Goal: Task Accomplishment & Management: Use online tool/utility

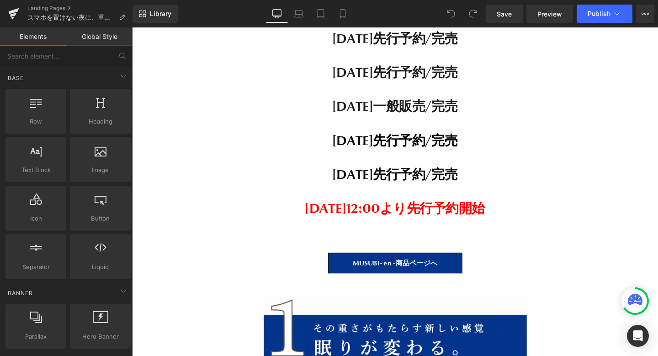
scroll to position [5793, 0]
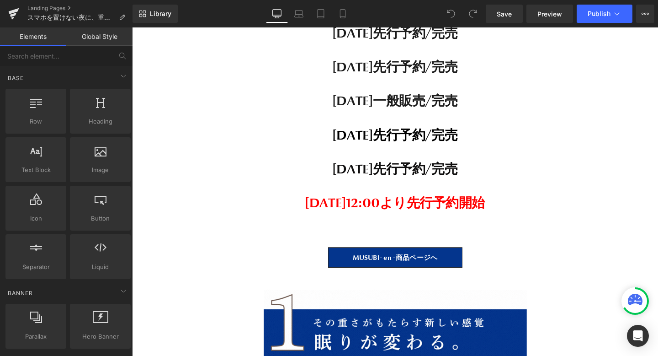
click at [417, 210] on span "[DATE]12:00より先行予約開始" at bounding box center [409, 211] width 189 height 17
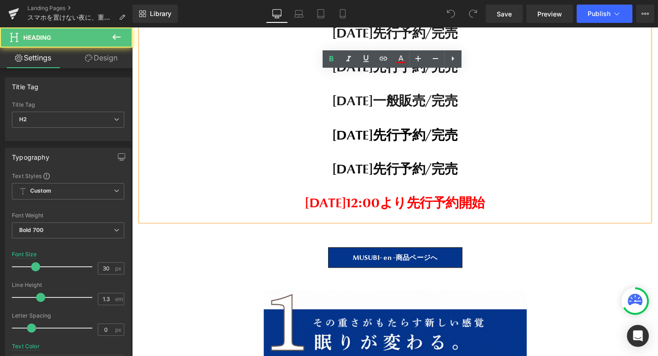
click at [483, 208] on span "[DATE]12:00より先行予約開始" at bounding box center [409, 211] width 189 height 17
drag, startPoint x: 544, startPoint y: 208, endPoint x: 397, endPoint y: 208, distance: 146.3
click at [397, 208] on h2 "[DATE]12:00より先行予約開始" at bounding box center [408, 212] width 535 height 18
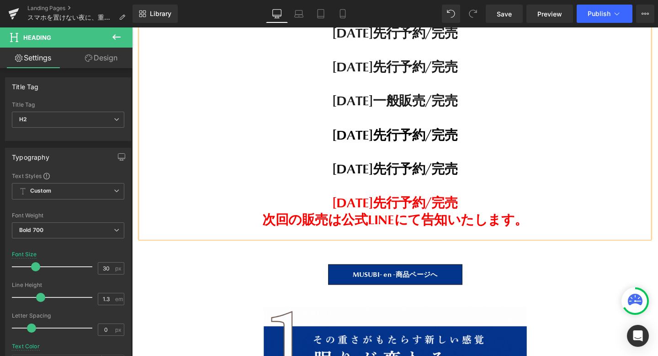
scroll to position [18322, 553]
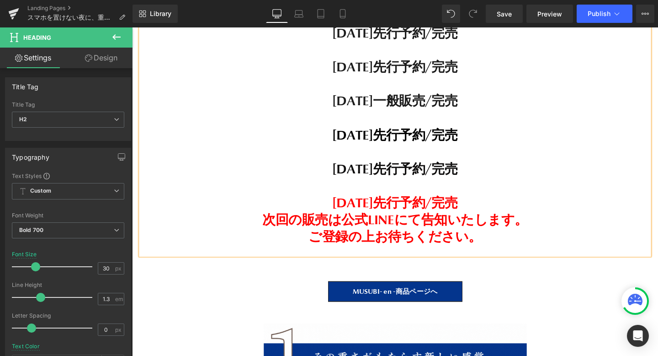
click at [320, 247] on span "[DATE]先行予約/完売 次回の販売は公式LINEにて告知いたします。 ご登録の上お待ちください。" at bounding box center [408, 229] width 279 height 53
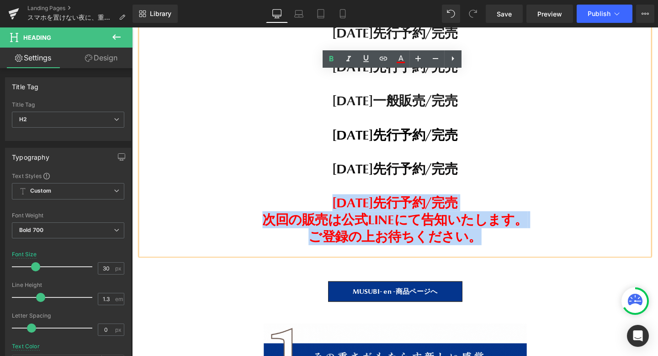
drag, startPoint x: 542, startPoint y: 249, endPoint x: 313, endPoint y: 208, distance: 232.7
click at [313, 208] on h2 "[DATE]先行予約/完売 次回の販売は公式LINEにて告知いたします。 ご登録の上お待ちください。" at bounding box center [408, 229] width 535 height 53
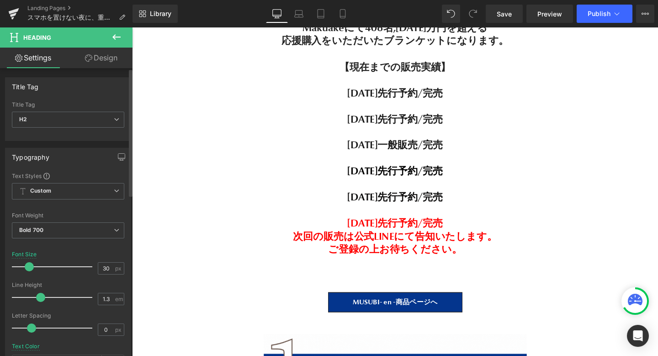
scroll to position [5, 5]
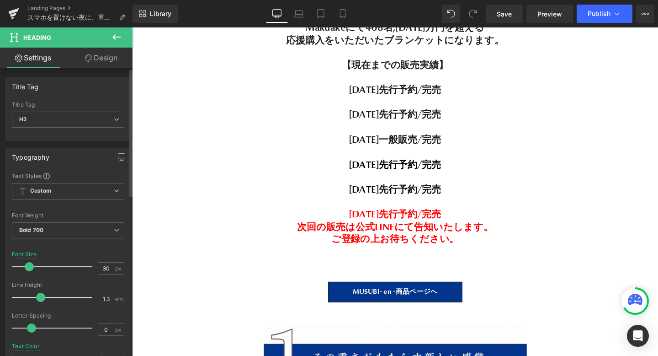
drag, startPoint x: 35, startPoint y: 266, endPoint x: 28, endPoint y: 266, distance: 6.4
click at [28, 266] on span at bounding box center [29, 266] width 9 height 9
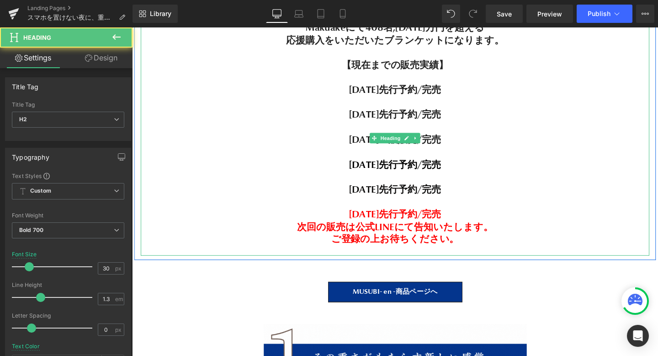
click at [363, 238] on span "[DATE]先行予約/完売 次回の販売は公式LINEにて告知いたします。 ご登録の上お待ちください。" at bounding box center [409, 236] width 206 height 38
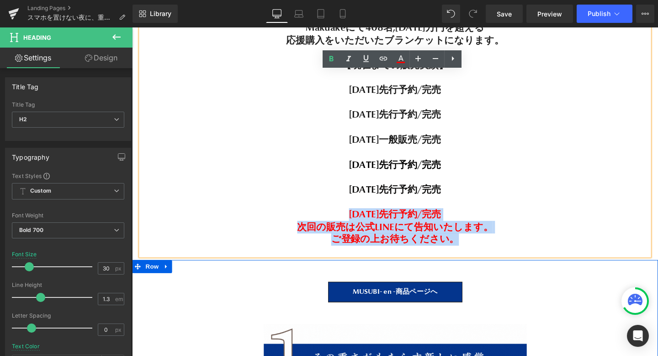
drag, startPoint x: 336, startPoint y: 228, endPoint x: 544, endPoint y: 283, distance: 215.6
copy span "[DATE]先行予約/完売 次回の販売は公式LINEにて告知いたします。 ご登録の上お待ちください。"
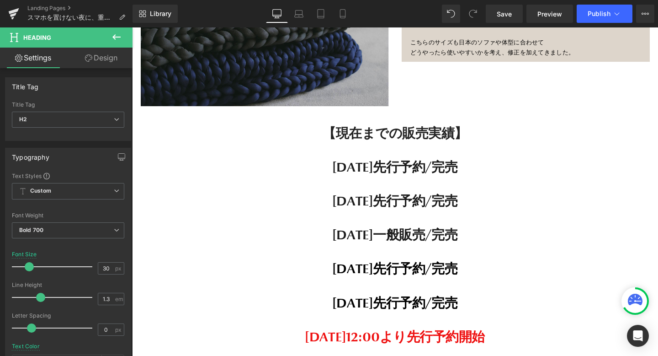
scroll to position [14085, 0]
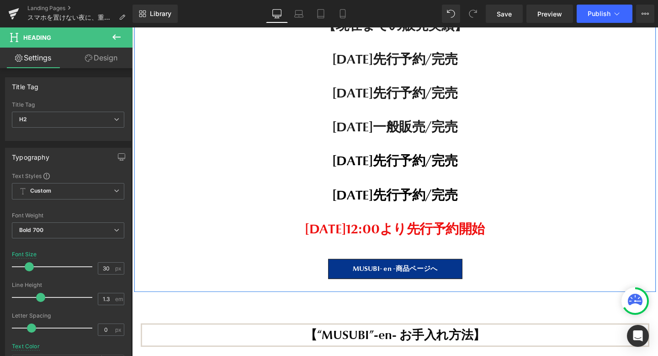
click at [427, 230] on span "[DATE]12:00より先行予約開始" at bounding box center [409, 238] width 189 height 17
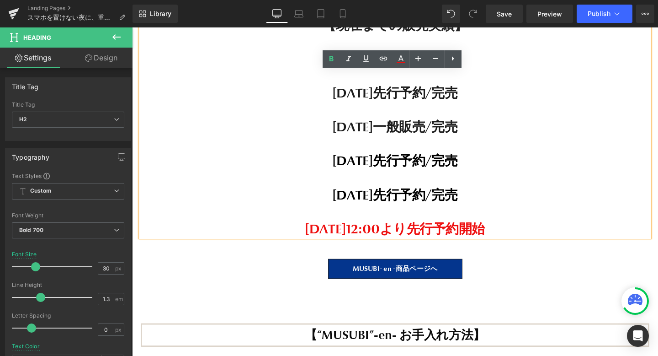
drag, startPoint x: 557, startPoint y: 209, endPoint x: 293, endPoint y: 219, distance: 264.5
click at [293, 230] on h2 "[DATE]12:00より先行予約開始" at bounding box center [408, 239] width 535 height 18
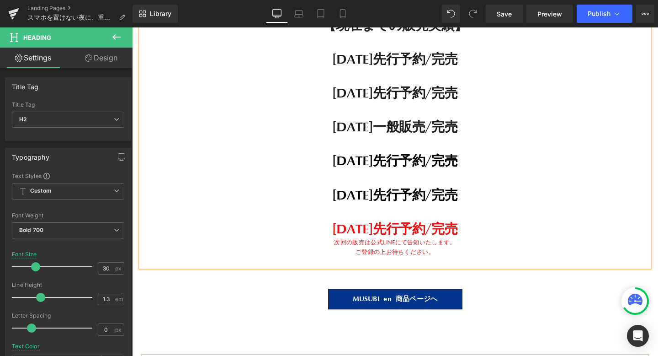
scroll to position [5, 5]
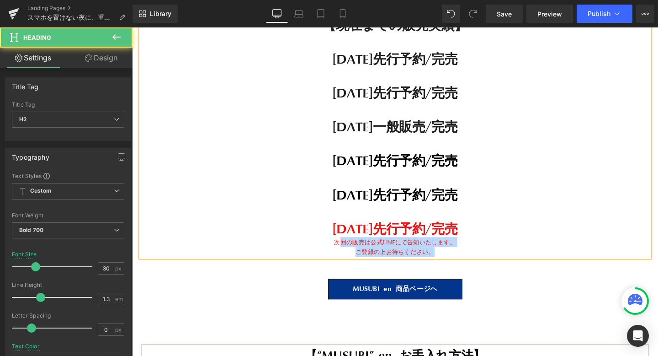
drag, startPoint x: 462, startPoint y: 236, endPoint x: 349, endPoint y: 229, distance: 113.7
click at [349, 229] on div "【現在までの販売実績】 [DATE]先行予約/完売 [DATE]先行予約/完売 [DATE]一般販売/完売 [DATE]先行予約/完売 [DATE]先行予約/…" at bounding box center [408, 142] width 535 height 254
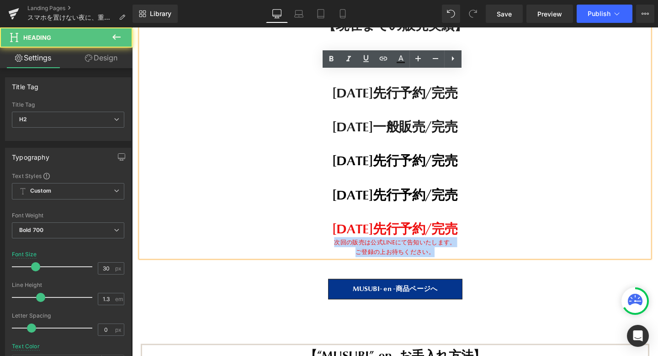
drag, startPoint x: 346, startPoint y: 229, endPoint x: 476, endPoint y: 238, distance: 130.2
click at [476, 238] on div "【現在までの販売実績】 [DATE]先行予約/完売 [DATE]先行予約/完売 [DATE]一般販売/完売 [DATE]先行予約/完売 [DATE]先行予約/…" at bounding box center [408, 142] width 535 height 254
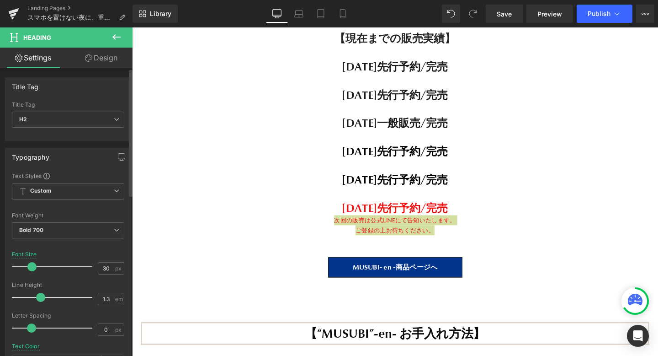
scroll to position [14047, 0]
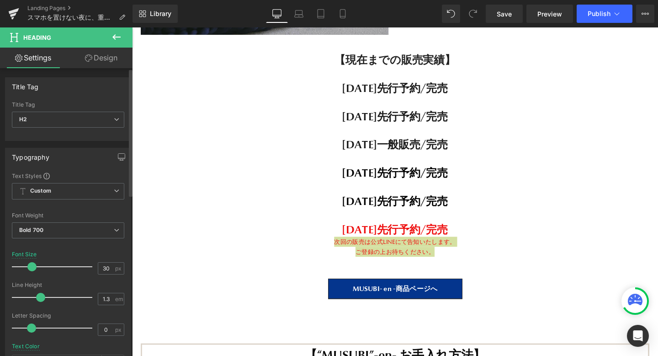
click at [32, 262] on span at bounding box center [31, 266] width 9 height 9
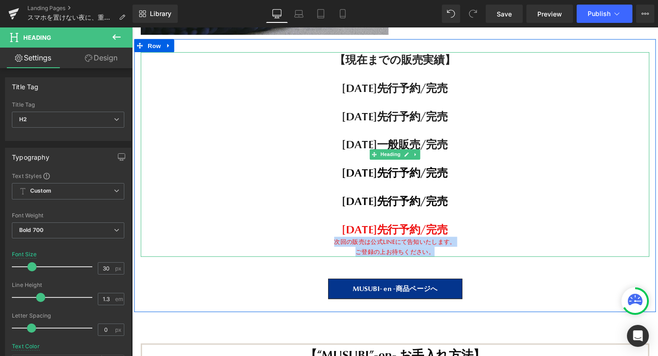
click at [429, 258] on div "ご登録の上お待ちください。" at bounding box center [408, 263] width 535 height 11
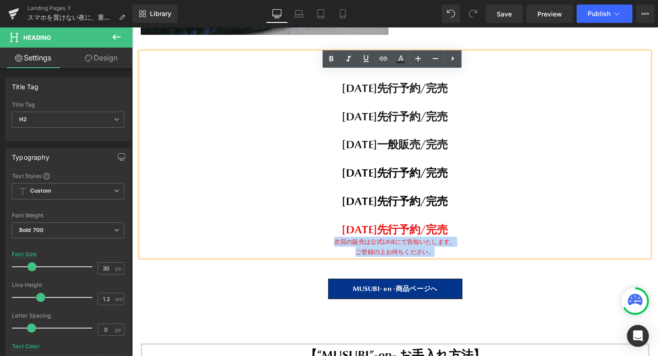
drag, startPoint x: 455, startPoint y: 238, endPoint x: 325, endPoint y: 232, distance: 130.9
click at [325, 232] on div "【現在までの販売実績】 [DATE]先行予約/完売 [DATE]先行予約/完売 [DATE]一般販売/完売 [DATE]先行予約/完売 [DATE]先行予約/…" at bounding box center [408, 160] width 535 height 215
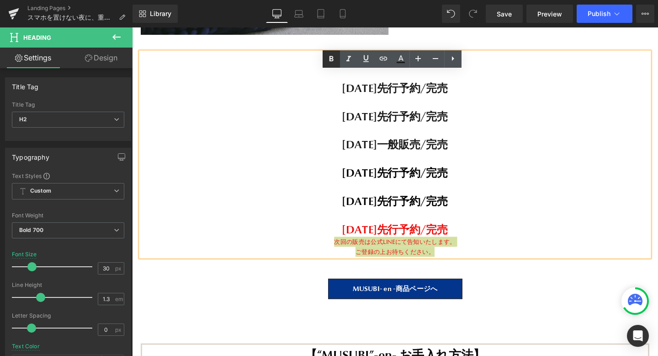
click at [333, 61] on icon at bounding box center [331, 58] width 11 height 11
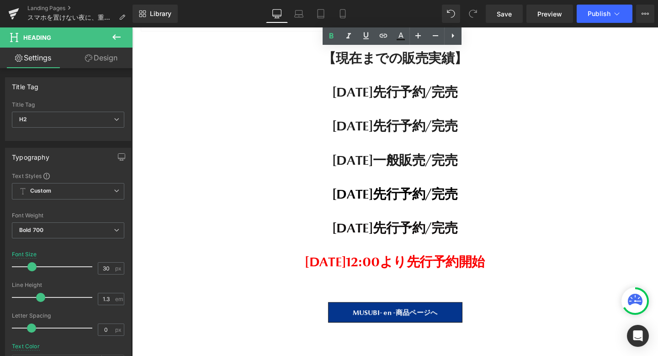
scroll to position [15943, 0]
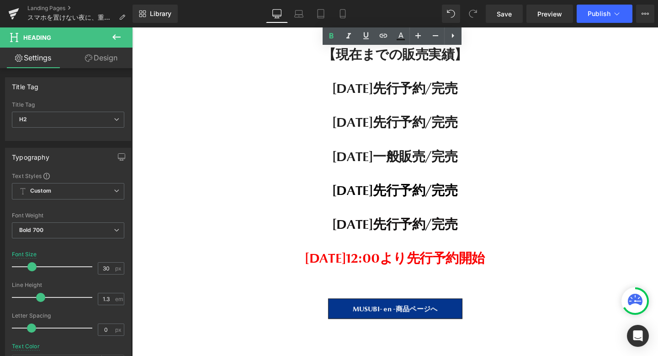
click at [456, 262] on font "[DATE]12:00より先行予約開始" at bounding box center [409, 270] width 189 height 17
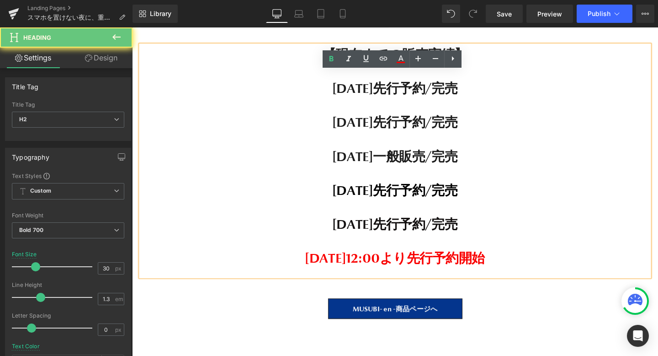
click at [544, 261] on h2 "[DATE]12:00より先行予約開始" at bounding box center [408, 270] width 535 height 18
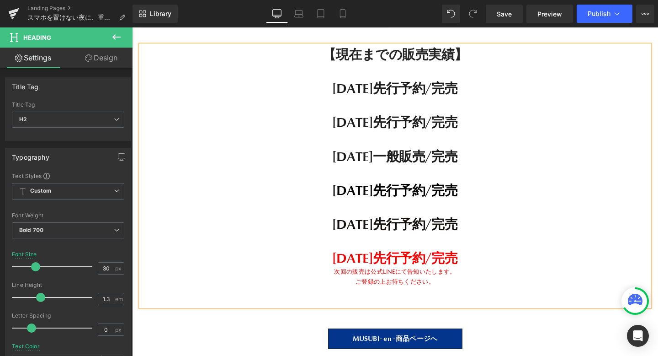
scroll to position [5, 5]
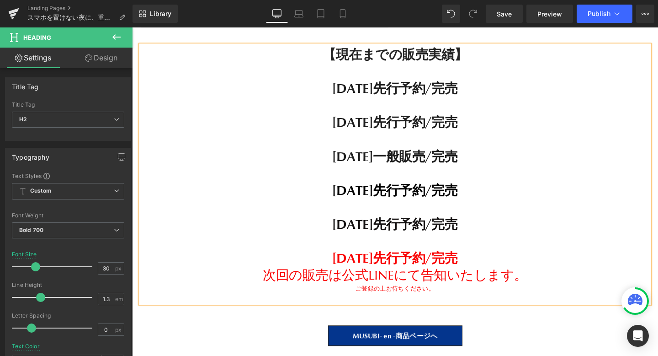
click at [367, 279] on span "次回の販売は公式LINEにて告知いたします。" at bounding box center [409, 287] width 278 height 17
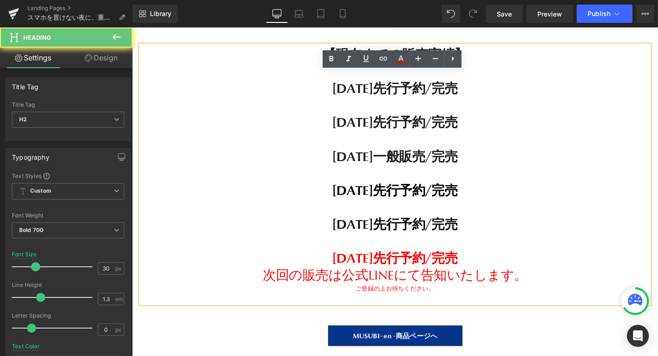
click at [367, 297] on div "ご登録の上お待ちください。" at bounding box center [408, 302] width 535 height 11
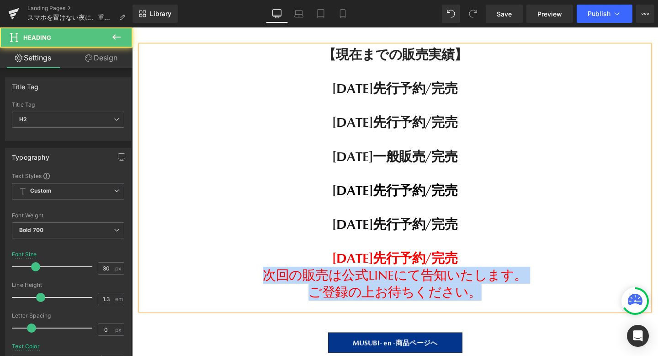
drag, startPoint x: 503, startPoint y: 287, endPoint x: 251, endPoint y: 266, distance: 253.7
click at [251, 266] on div "【現在までの販売実績】 [DATE]先行予約/完売 [DATE]先行予約/完売 [DATE]一般販売/完売 [DATE]先行予約/完売 [DATE]先行予約/…" at bounding box center [408, 185] width 535 height 279
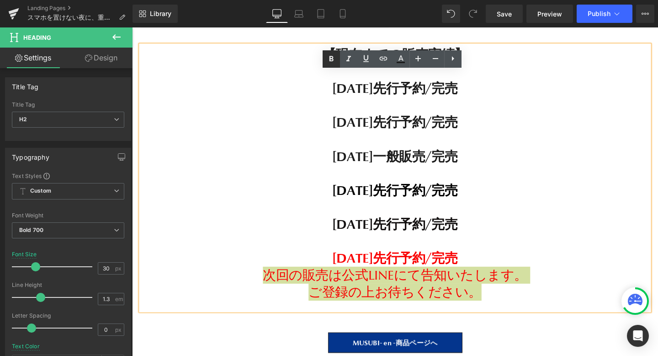
click at [328, 61] on icon at bounding box center [331, 58] width 11 height 11
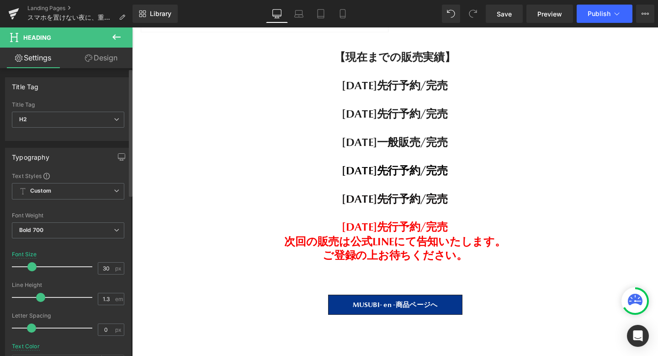
click at [31, 264] on span at bounding box center [31, 266] width 9 height 9
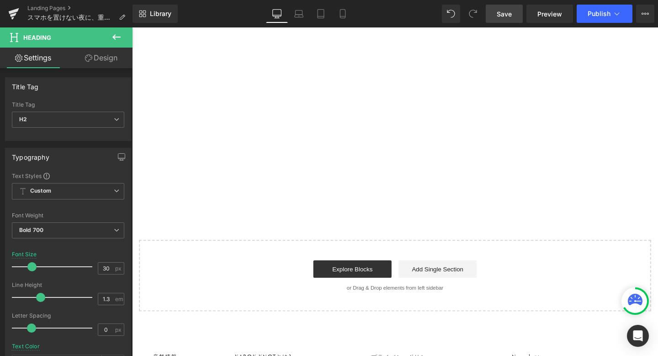
click at [504, 6] on link "Save" at bounding box center [504, 14] width 37 height 18
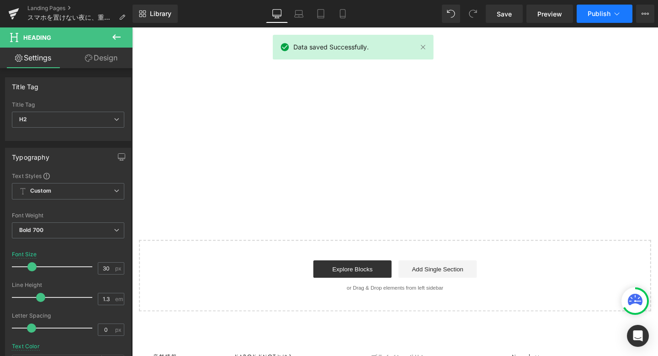
click at [602, 14] on span "Publish" at bounding box center [599, 13] width 23 height 7
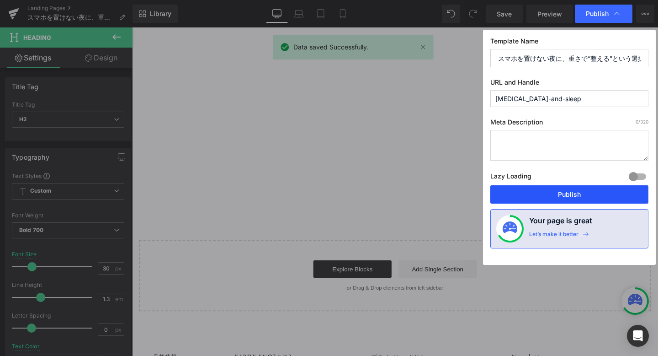
click at [543, 187] on button "Publish" at bounding box center [570, 194] width 158 height 18
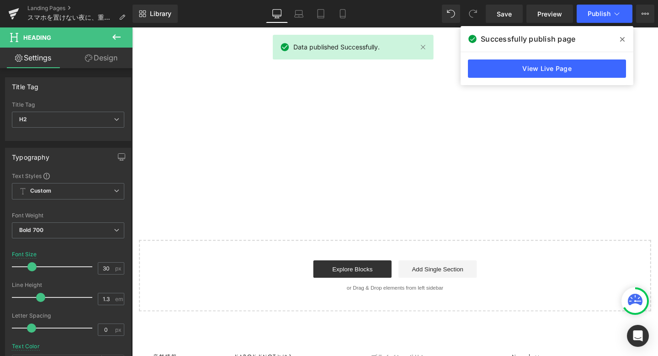
click at [626, 37] on span at bounding box center [622, 39] width 15 height 15
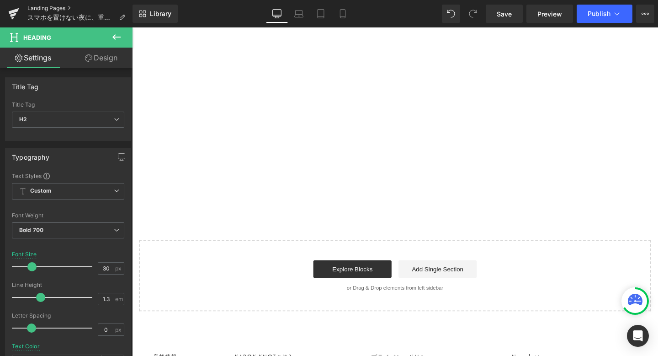
click at [49, 9] on link "Landing Pages" at bounding box center [79, 8] width 105 height 7
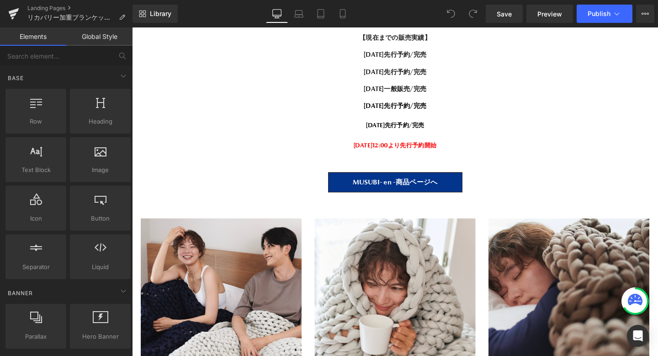
scroll to position [7910, 0]
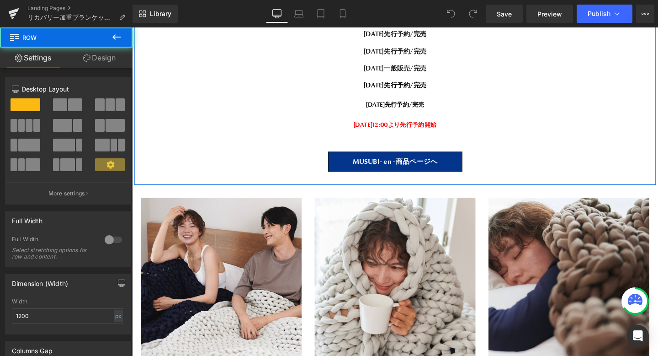
click at [453, 130] on font "[DATE]12:00より先行予約開始" at bounding box center [408, 129] width 87 height 8
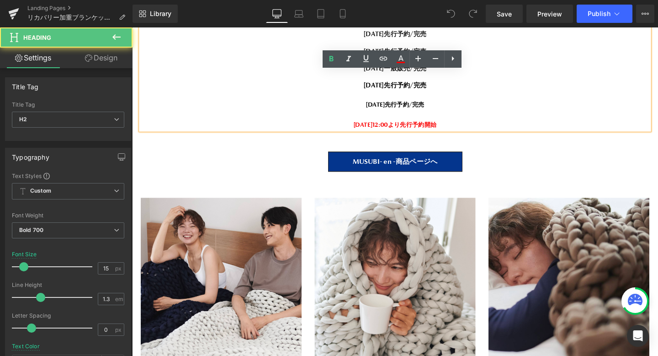
click at [481, 128] on div "[DATE]12:00より先行予約開始" at bounding box center [408, 129] width 535 height 11
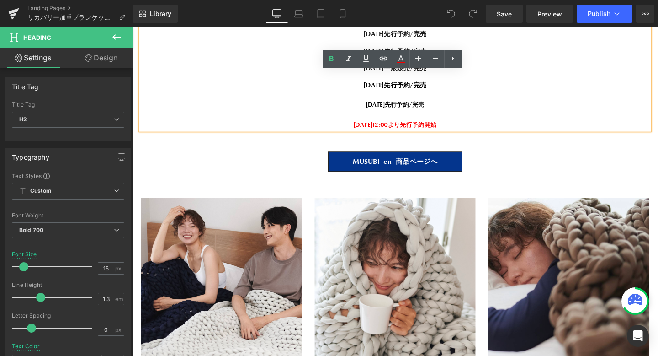
paste div
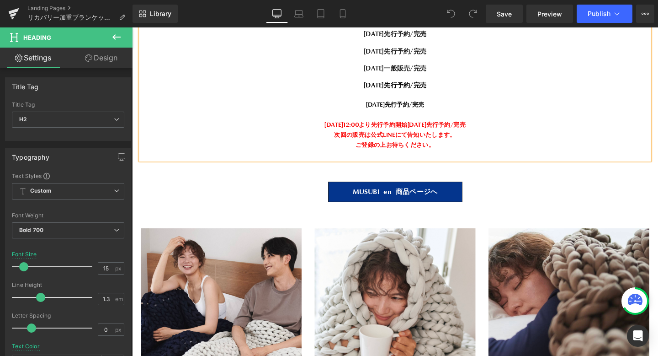
scroll to position [13828, 553]
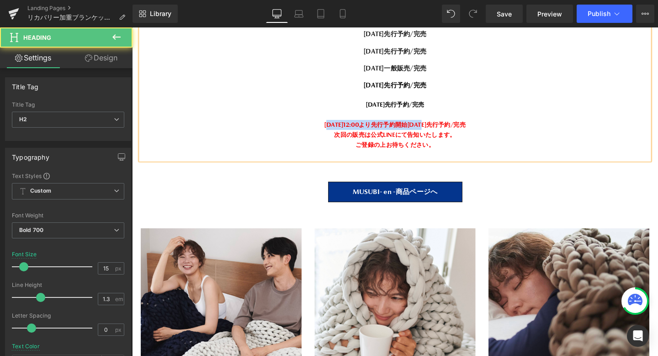
drag, startPoint x: 424, startPoint y: 126, endPoint x: 305, endPoint y: 126, distance: 118.9
click at [305, 126] on div "2025年7月25日12:00より先行予約開始2025年7月25日先行予約/完売" at bounding box center [408, 129] width 535 height 11
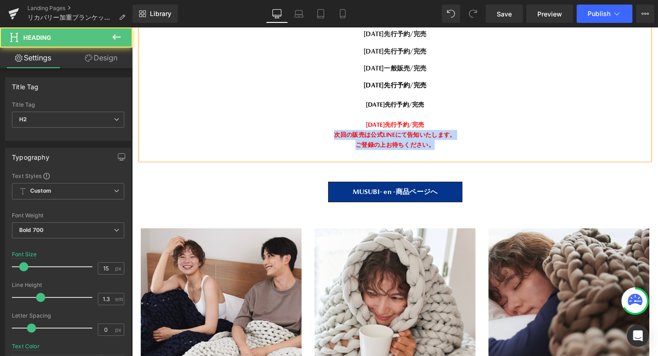
drag, startPoint x: 463, startPoint y: 152, endPoint x: 347, endPoint y: 134, distance: 117.9
click at [347, 134] on div "Makuakeにて408名,1300万円を超える 応援購入をいただいたブランケットの新作になります。 【現在までの販売実績】 2024年10月先行予約/完売 …" at bounding box center [408, 75] width 535 height 182
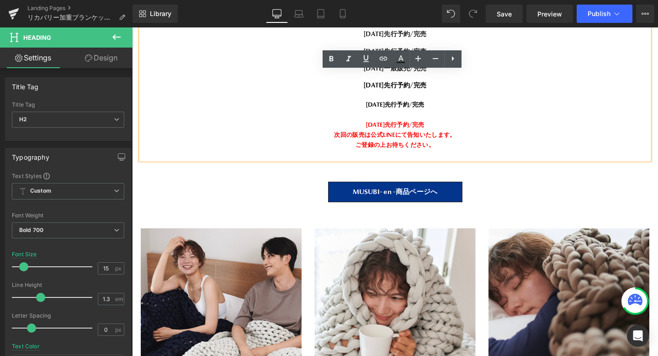
click at [465, 132] on div "[DATE]先行予約/完売" at bounding box center [408, 129] width 535 height 11
click at [501, 16] on span "Save" at bounding box center [504, 14] width 15 height 10
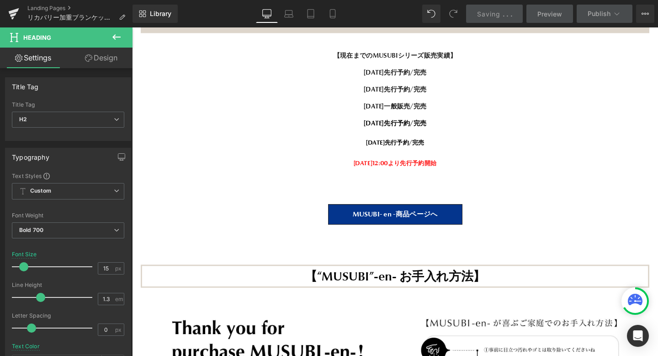
scroll to position [10166, 0]
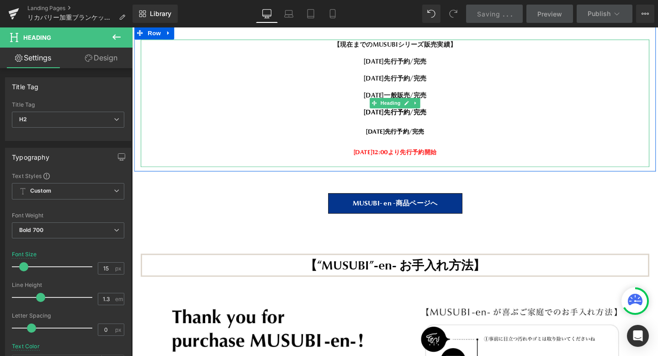
click at [444, 154] on span "[DATE]12:00より先行予約開始" at bounding box center [408, 158] width 87 height 8
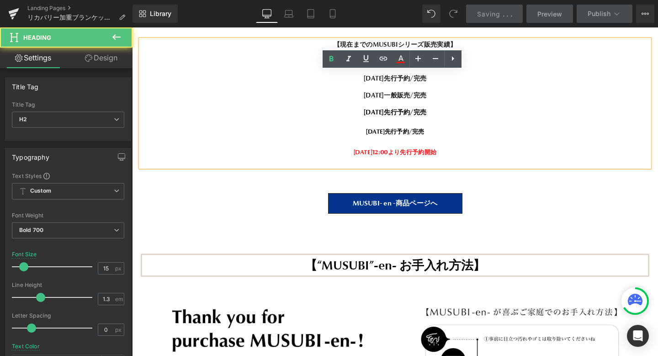
click at [472, 153] on div "[DATE]12:00より先行予約開始" at bounding box center [408, 158] width 535 height 11
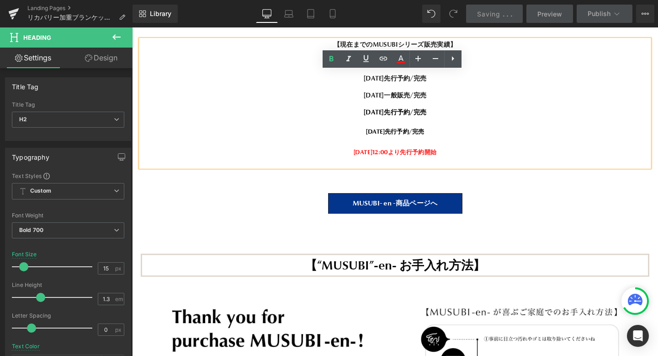
paste div
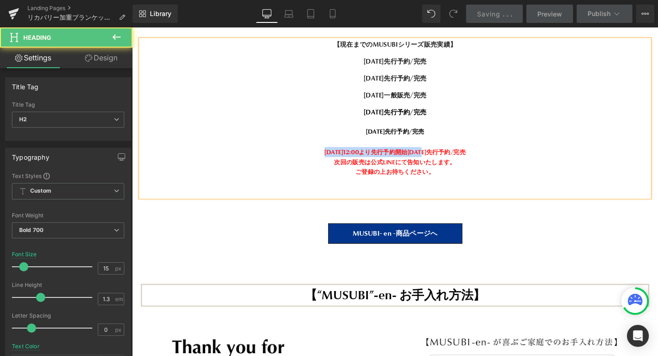
drag, startPoint x: 425, startPoint y: 135, endPoint x: 301, endPoint y: 135, distance: 123.9
click at [335, 154] on span "2025年7月25日12:00より先行予約開始2025年7月25日先行予約/完売" at bounding box center [409, 158] width 149 height 8
click at [430, 185] on div at bounding box center [408, 190] width 535 height 11
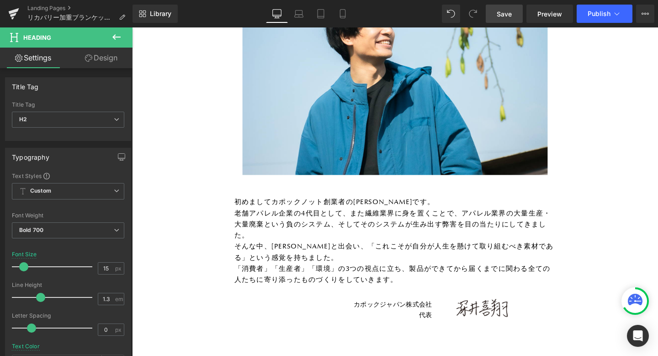
scroll to position [12727, 0]
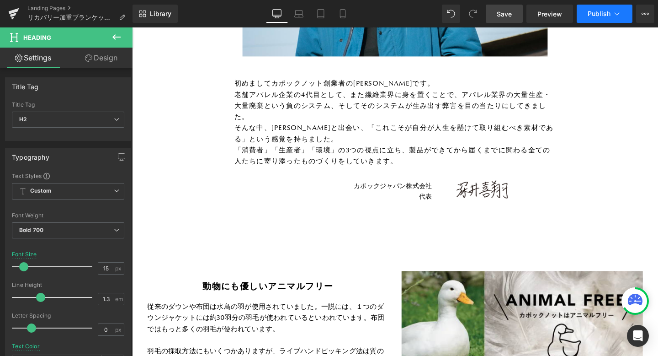
click at [608, 12] on span "Publish" at bounding box center [599, 13] width 23 height 7
click at [510, 16] on span "Save" at bounding box center [504, 14] width 15 height 10
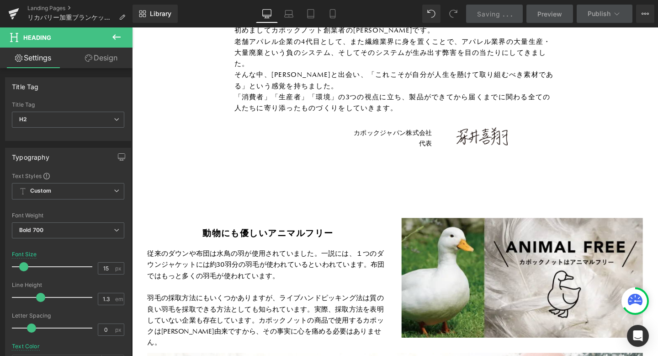
scroll to position [12778, 0]
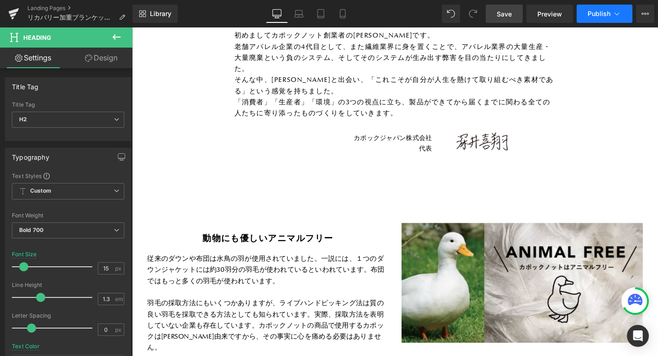
click at [598, 16] on span "Publish" at bounding box center [599, 13] width 23 height 7
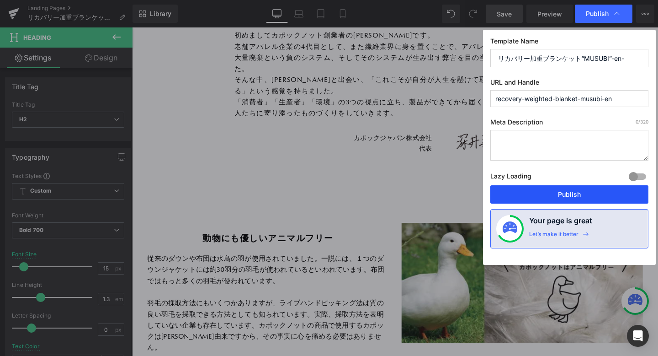
click at [531, 195] on button "Publish" at bounding box center [570, 194] width 158 height 18
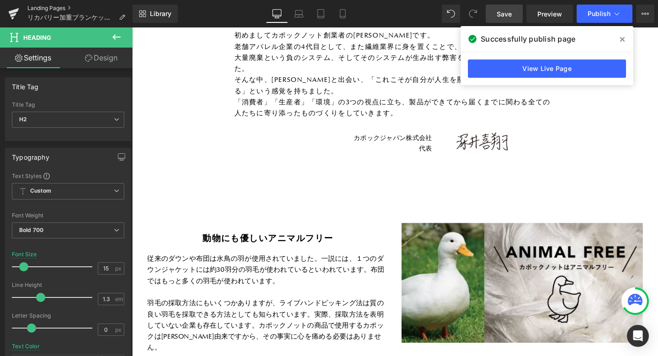
click at [45, 8] on link "Landing Pages" at bounding box center [79, 8] width 105 height 7
